Goal: Find specific page/section: Find specific page/section

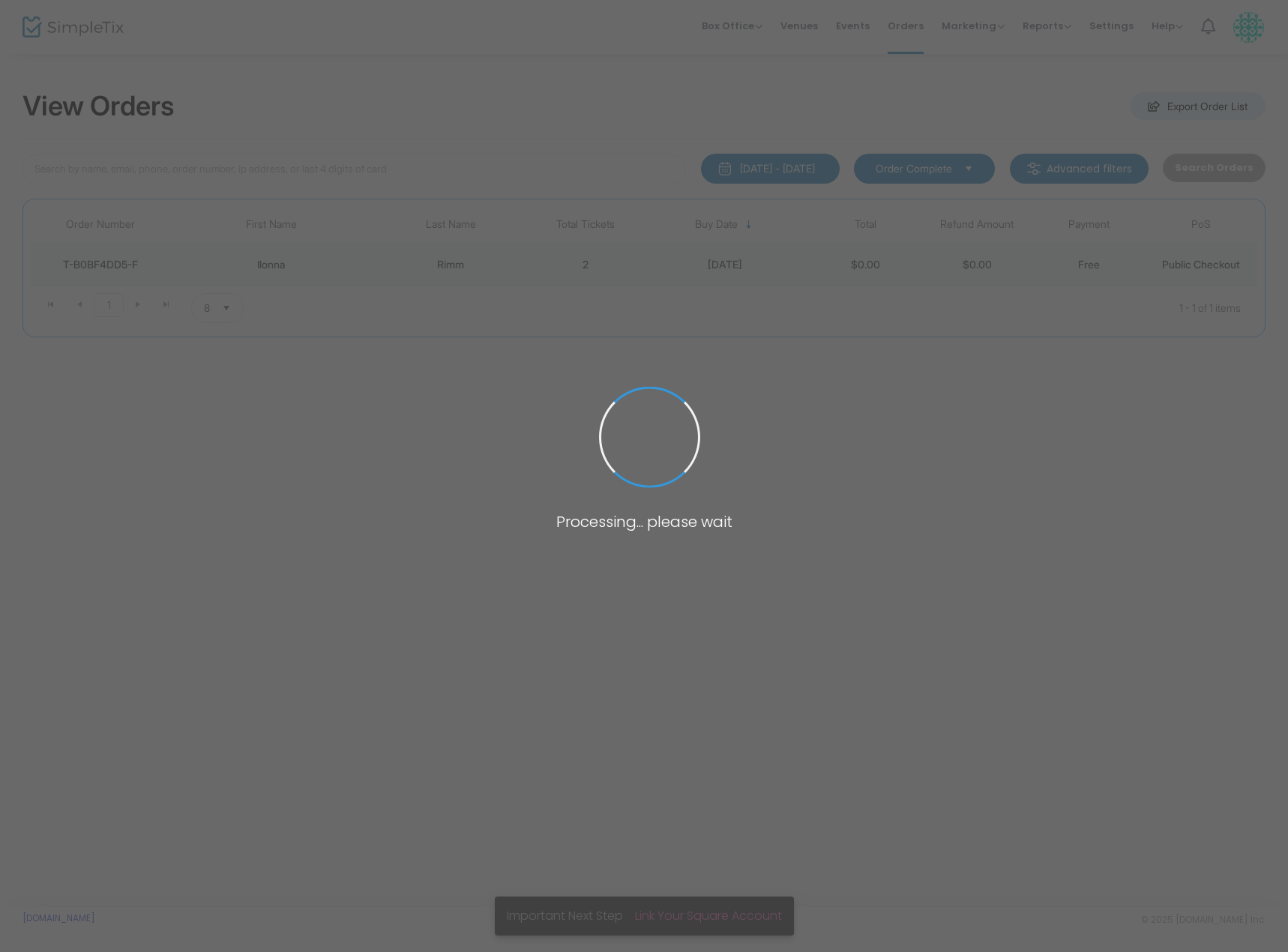
type input "rimm"
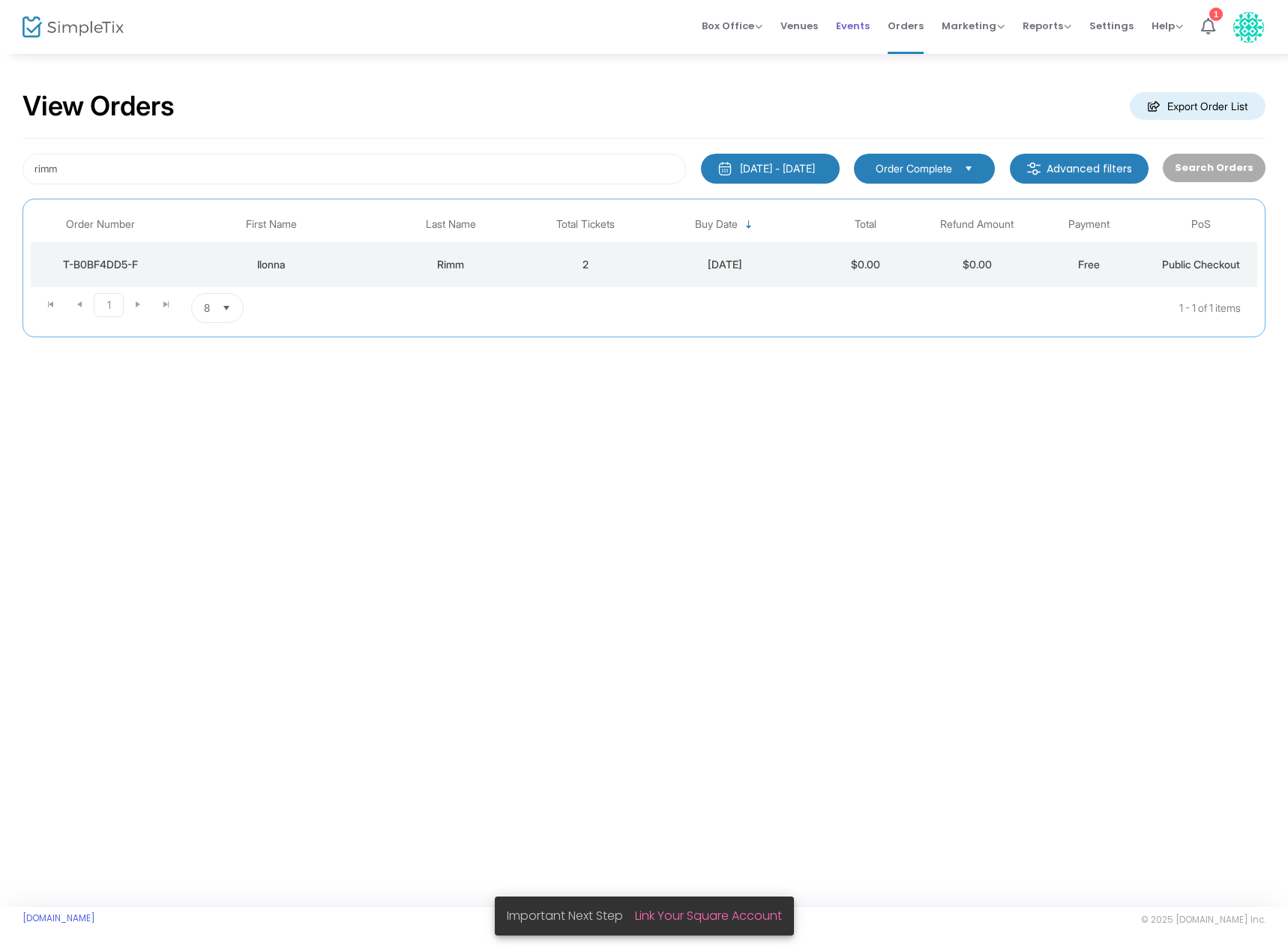
click at [861, 30] on span "Events" at bounding box center [853, 25] width 33 height 38
